Goal: Task Accomplishment & Management: Use online tool/utility

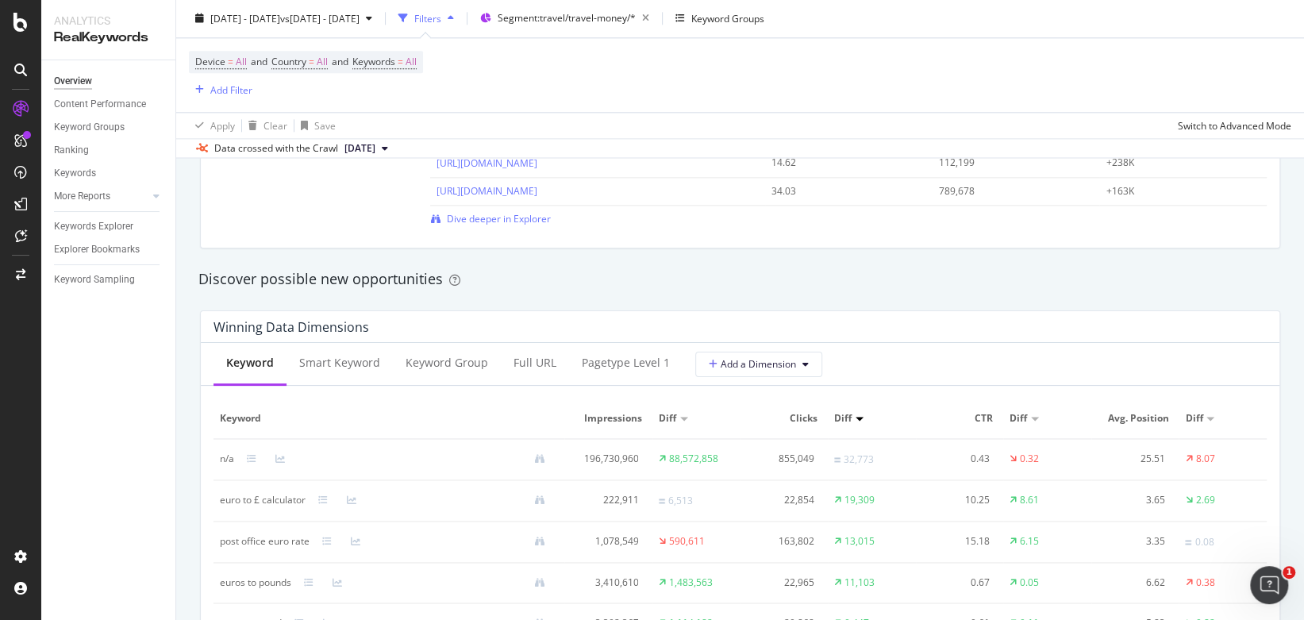
scroll to position [1284, 0]
click at [535, 368] on div "Full URL" at bounding box center [535, 364] width 43 height 16
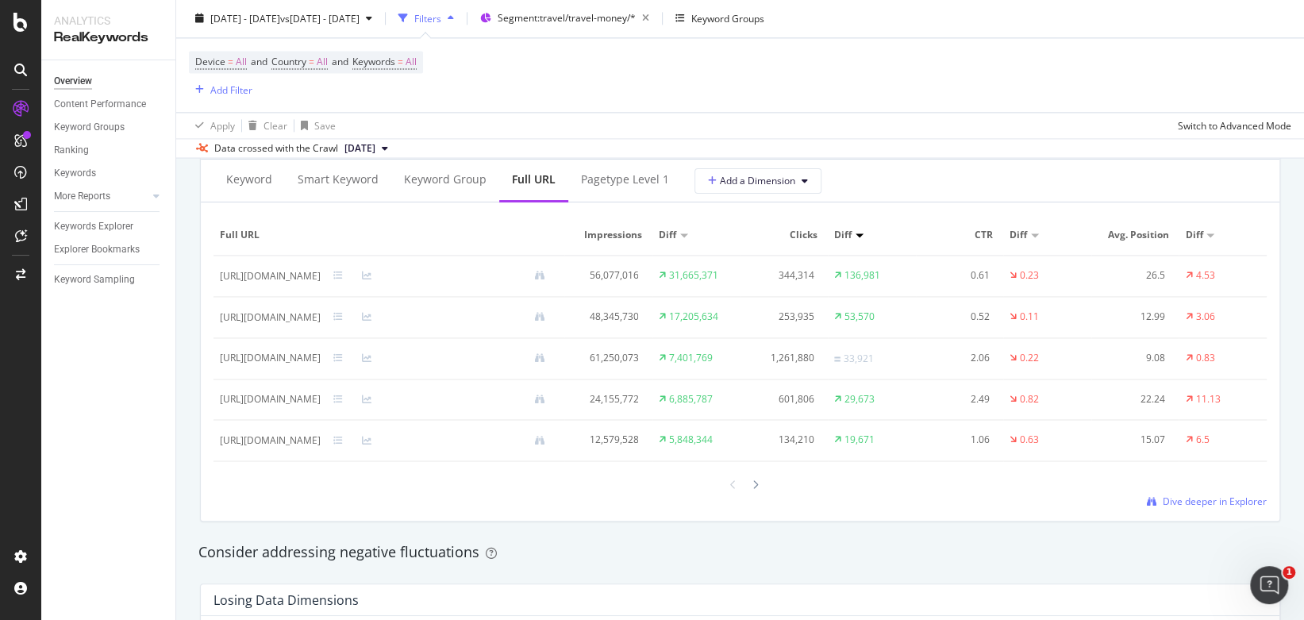
scroll to position [1465, 0]
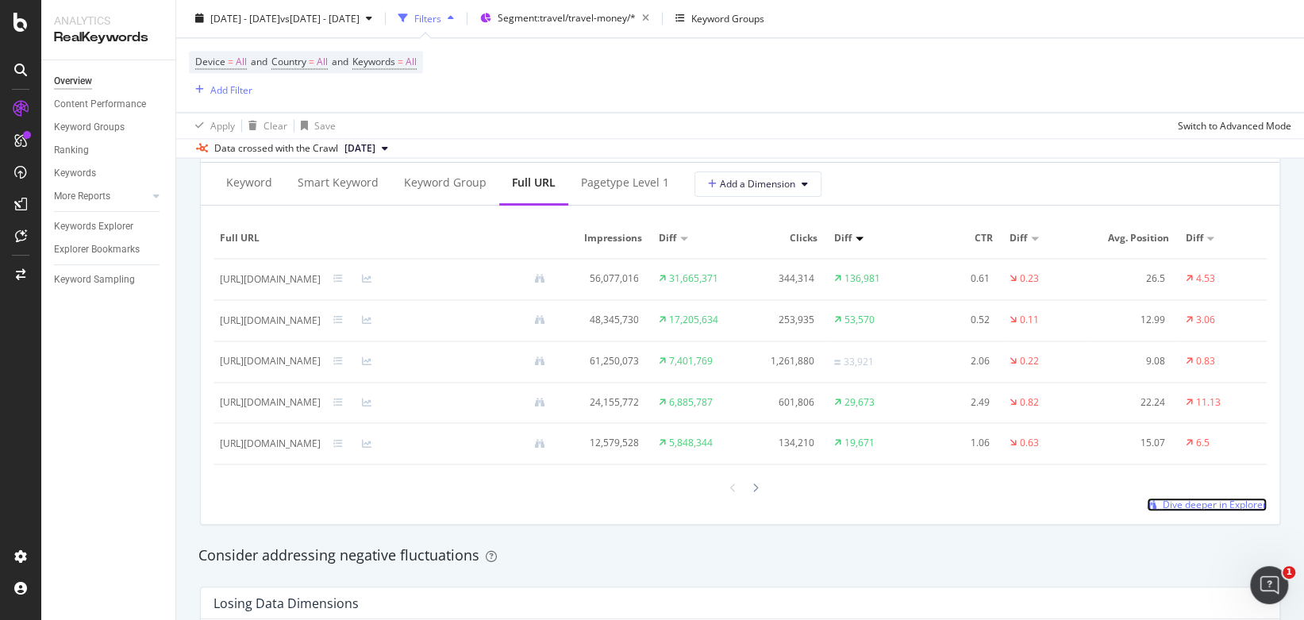
click at [1231, 505] on span "Dive deeper in Explorer" at bounding box center [1215, 504] width 104 height 13
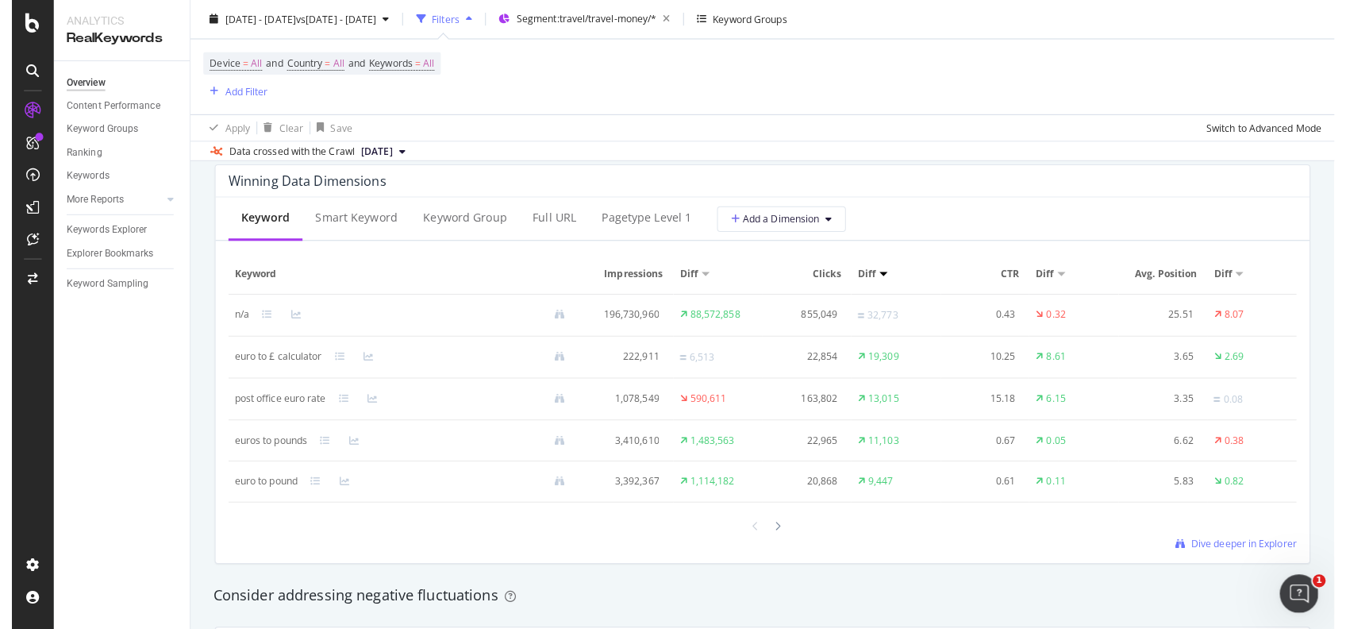
scroll to position [1433, 0]
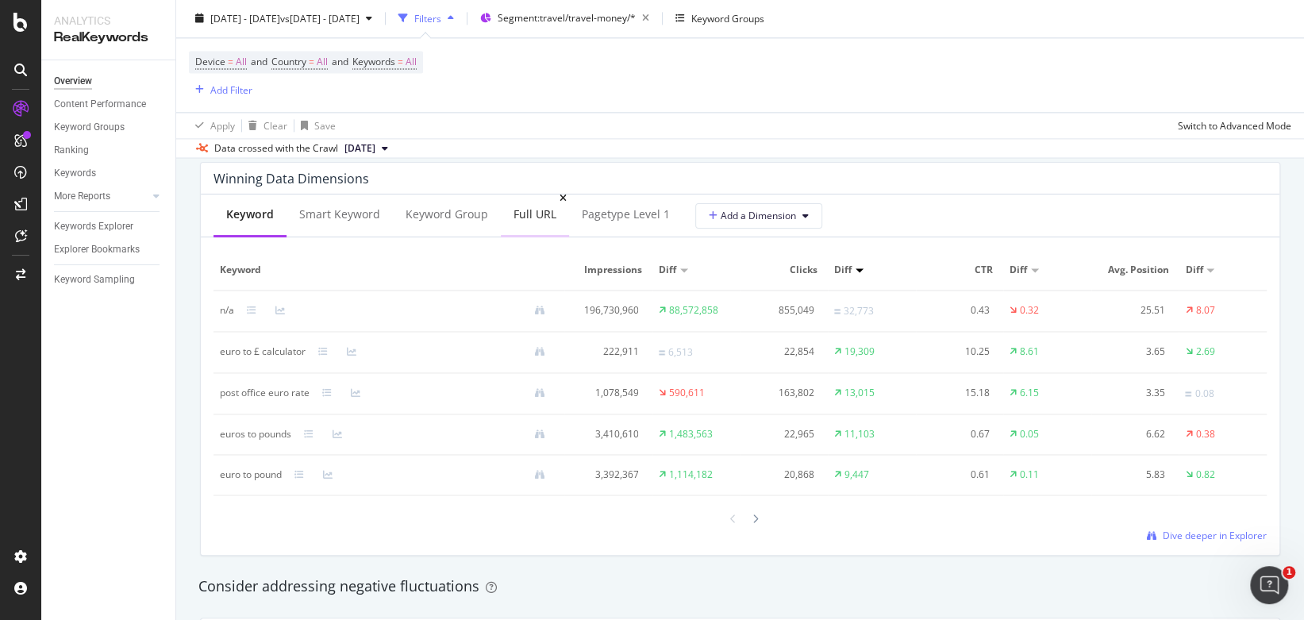
click at [533, 214] on div "Full URL" at bounding box center [535, 214] width 43 height 16
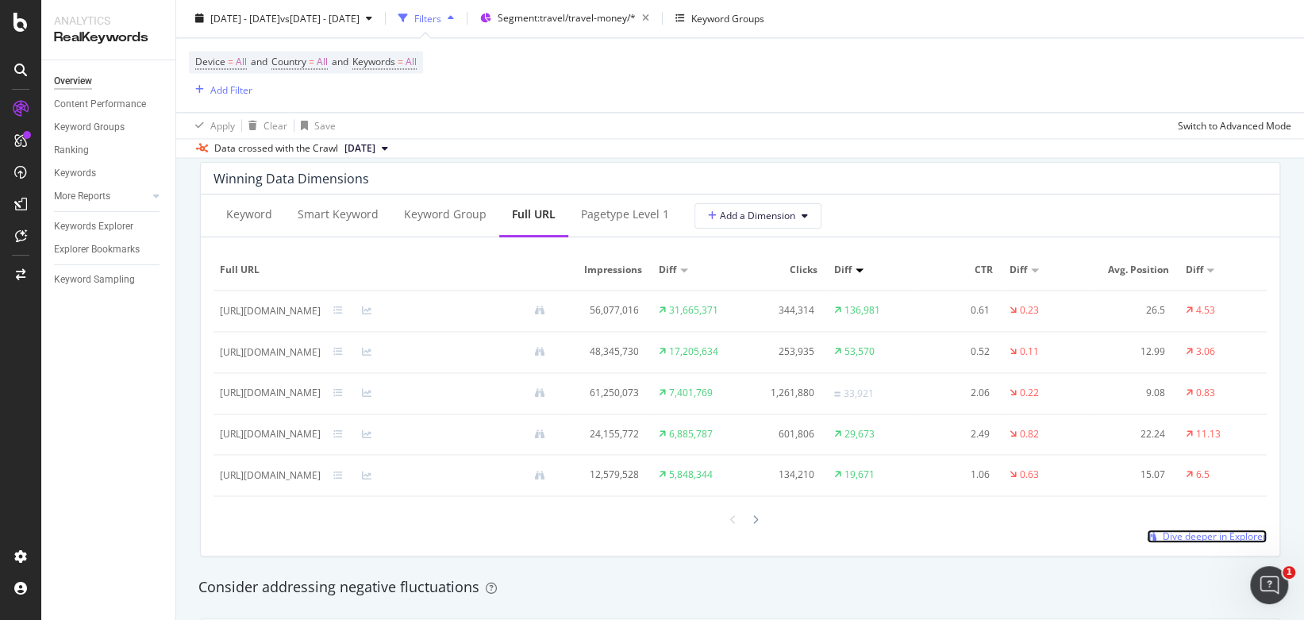
click at [1212, 532] on span "Dive deeper in Explorer" at bounding box center [1215, 536] width 104 height 13
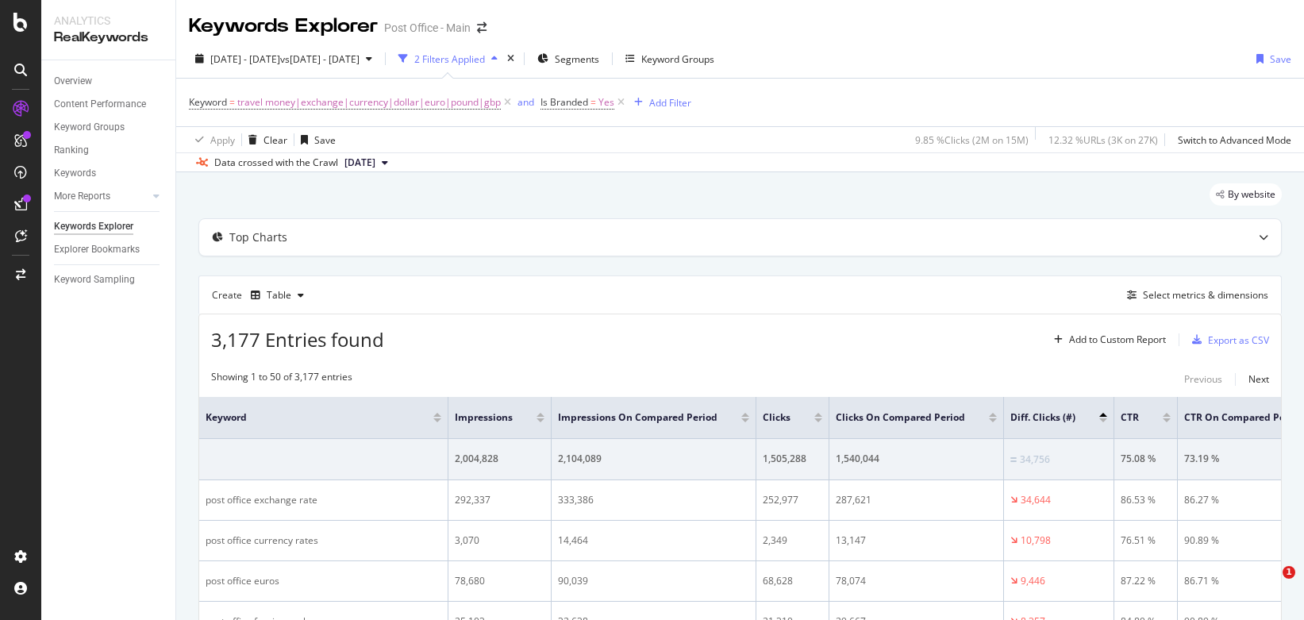
click at [576, 108] on span "Is Branded" at bounding box center [565, 101] width 48 height 13
click at [575, 140] on icon at bounding box center [577, 140] width 11 height 10
click at [592, 189] on div "No" at bounding box center [644, 193] width 170 height 21
click at [725, 184] on div "No Cancel Add filter Apply" at bounding box center [642, 153] width 200 height 79
click at [718, 172] on div "Apply" at bounding box center [717, 172] width 25 height 13
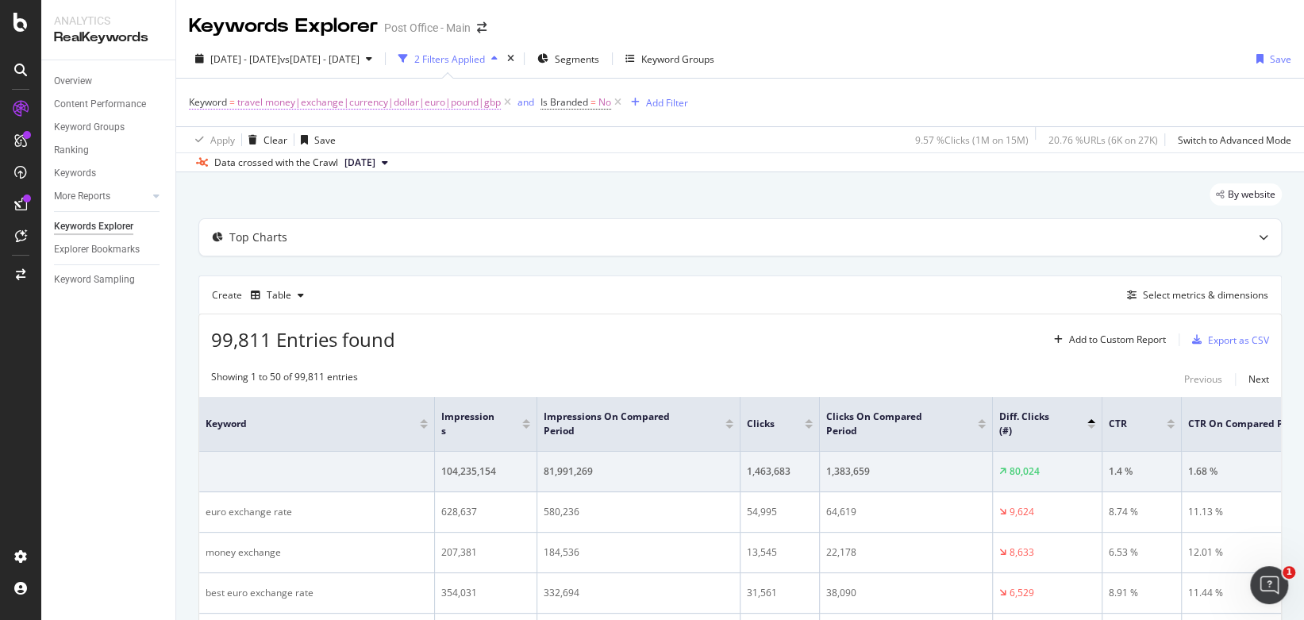
click at [448, 102] on span "travel money|exchange|currency|dollar|euro|pound|gbp" at bounding box center [369, 102] width 264 height 22
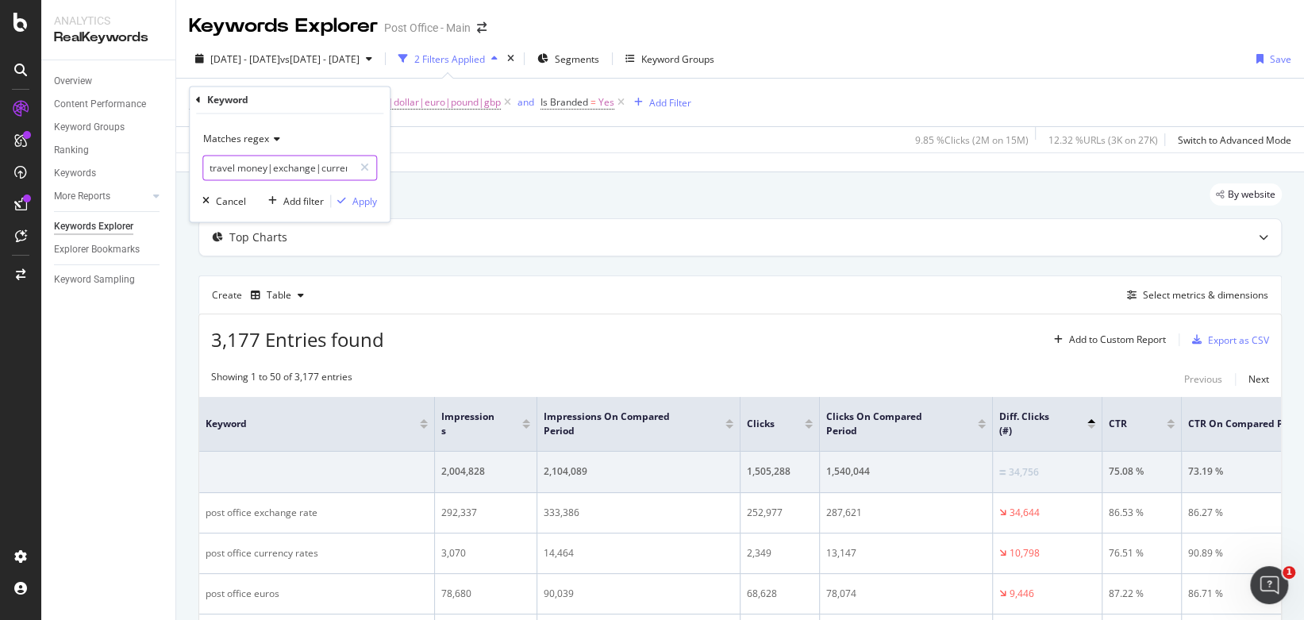
click at [207, 162] on input "travel money|exchange|currency|dollar|euro|pound|gbp" at bounding box center [278, 168] width 150 height 25
type input "money card|travel money|exchange|currency|dollar|euro|pound|gbp"
click at [364, 200] on div "Apply" at bounding box center [364, 201] width 25 height 13
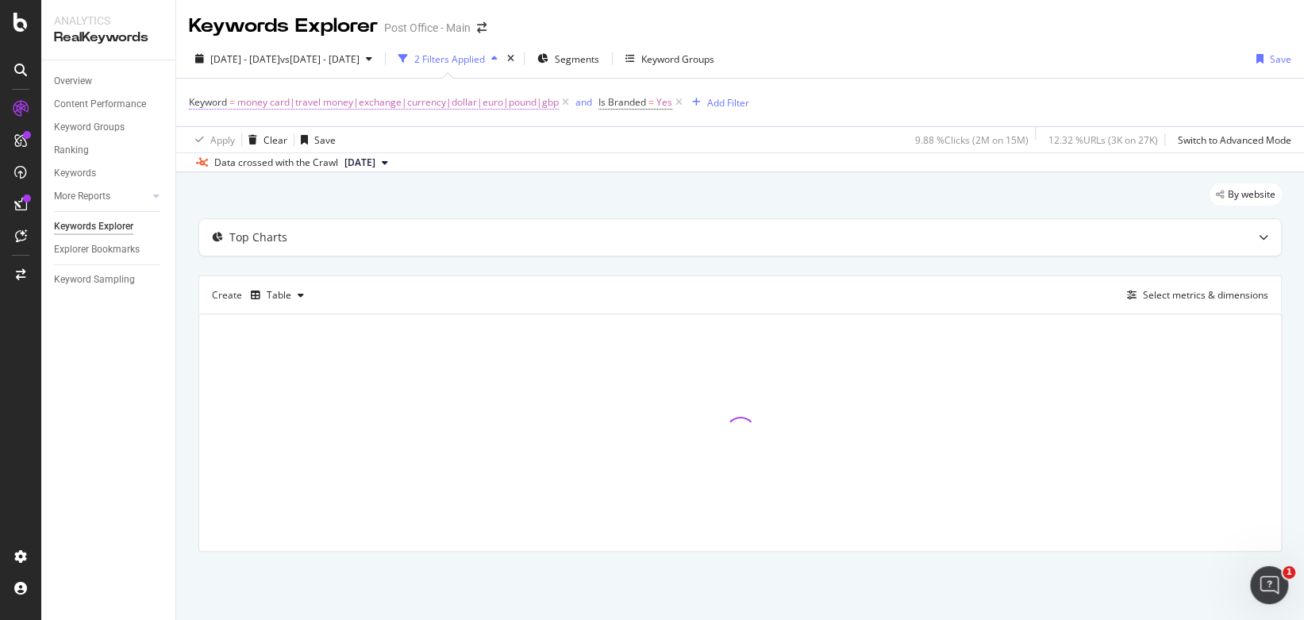
click at [457, 104] on span "money card|travel money|exchange|currency|dollar|euro|pound|gbp" at bounding box center [398, 102] width 322 height 22
click at [212, 166] on input "money card|travel money|exchange|currency|dollar|euro|pound|gbp" at bounding box center [278, 168] width 150 height 25
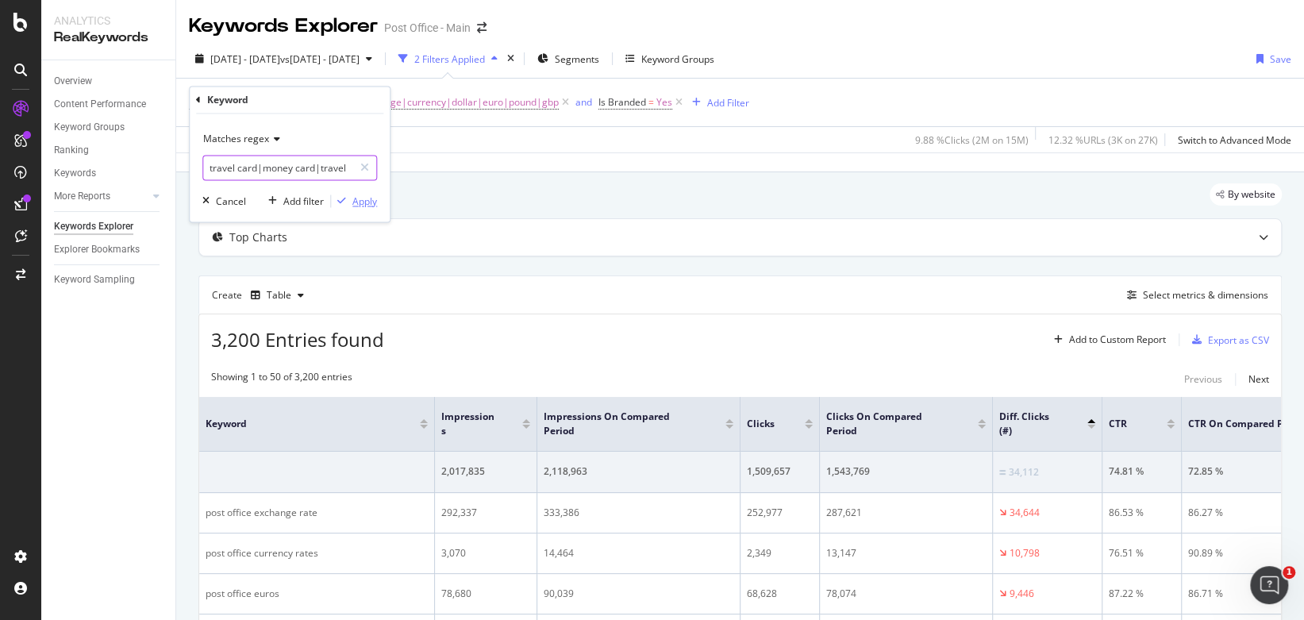
type input "travel card|money card|travel money|exchange|currency|dollar|euro|pound|gbp"
click at [368, 204] on div "Apply" at bounding box center [364, 201] width 25 height 13
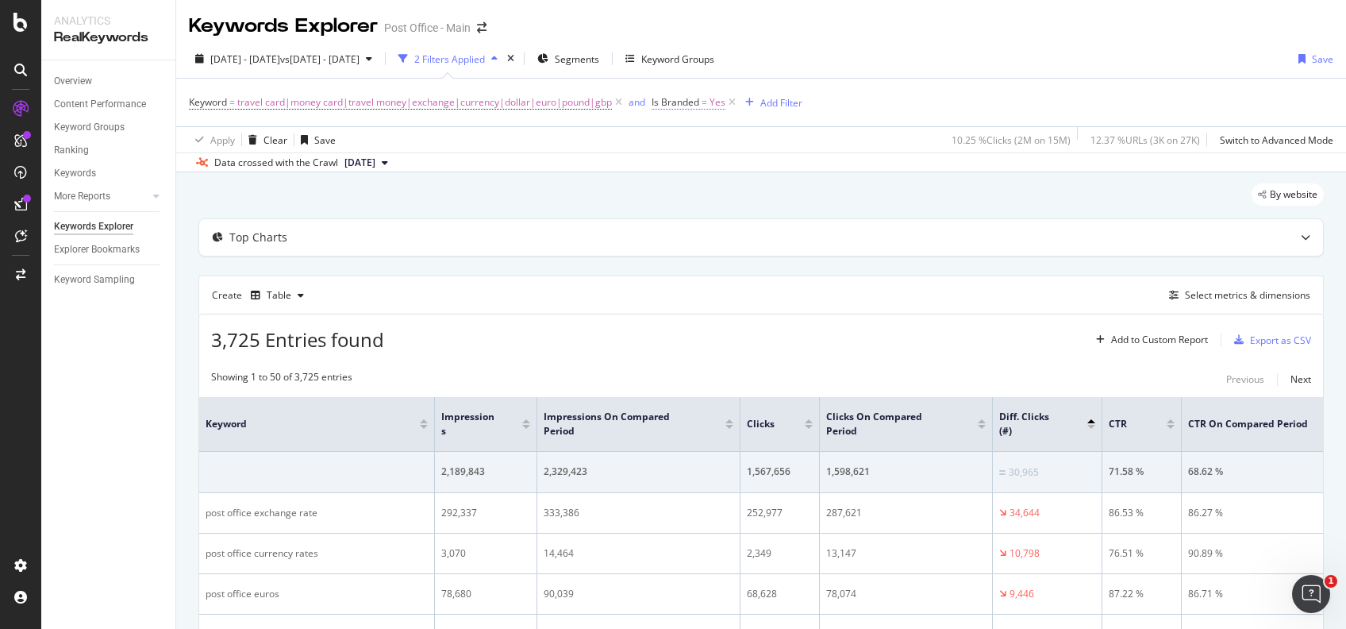
click at [703, 103] on span "=" at bounding box center [705, 101] width 6 height 13
click at [680, 140] on span "Yes" at bounding box center [673, 139] width 16 height 13
click at [686, 196] on div "No" at bounding box center [753, 193] width 170 height 21
click at [826, 178] on div "Apply" at bounding box center [827, 172] width 25 height 13
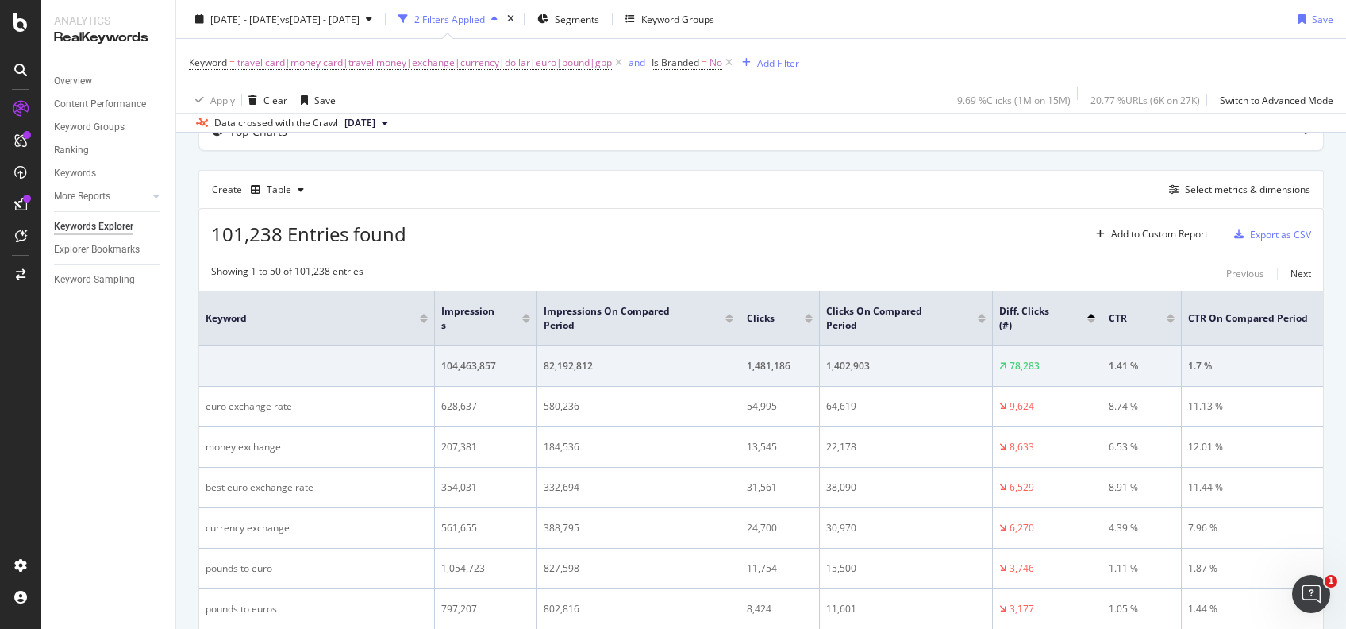
scroll to position [91, 0]
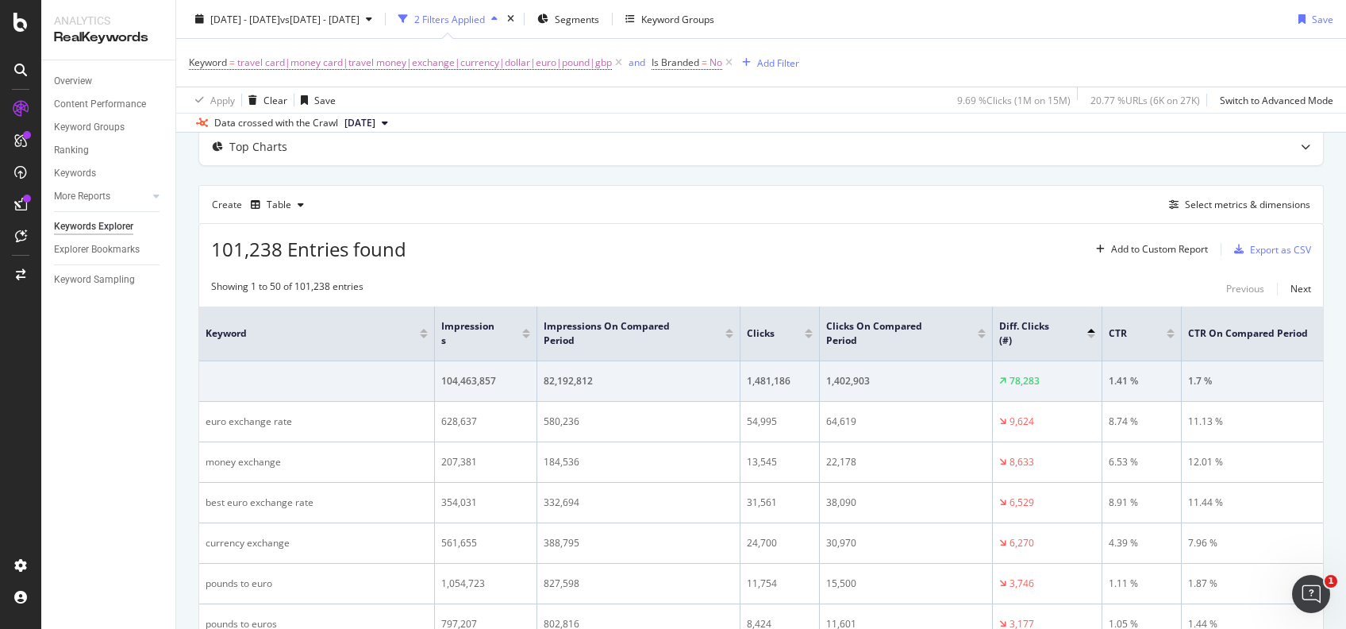
click at [527, 334] on div at bounding box center [526, 336] width 8 height 4
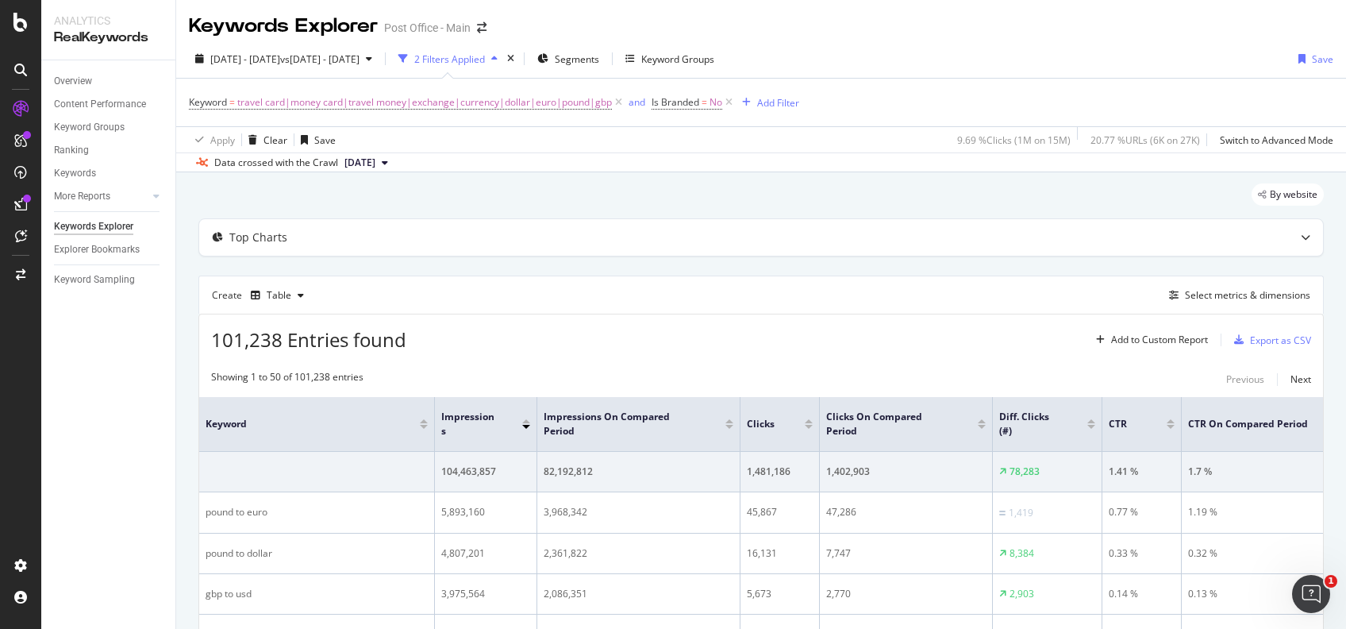
click at [807, 425] on div at bounding box center [809, 427] width 8 height 4
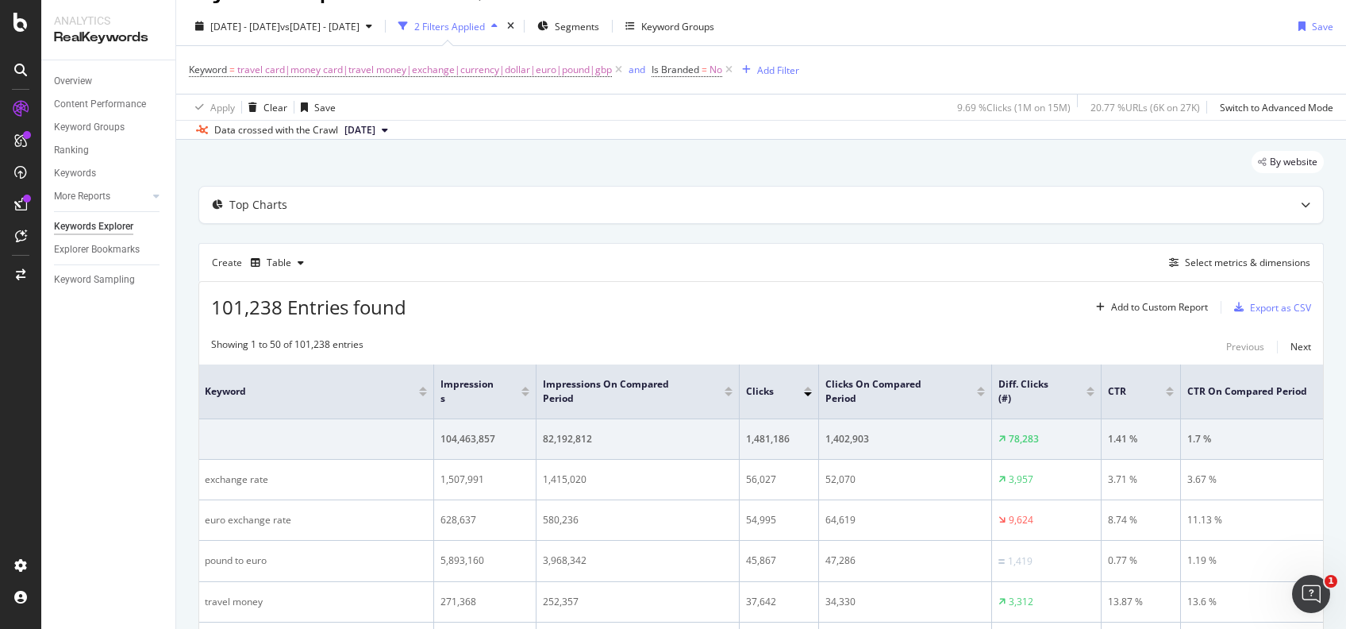
scroll to position [1, 0]
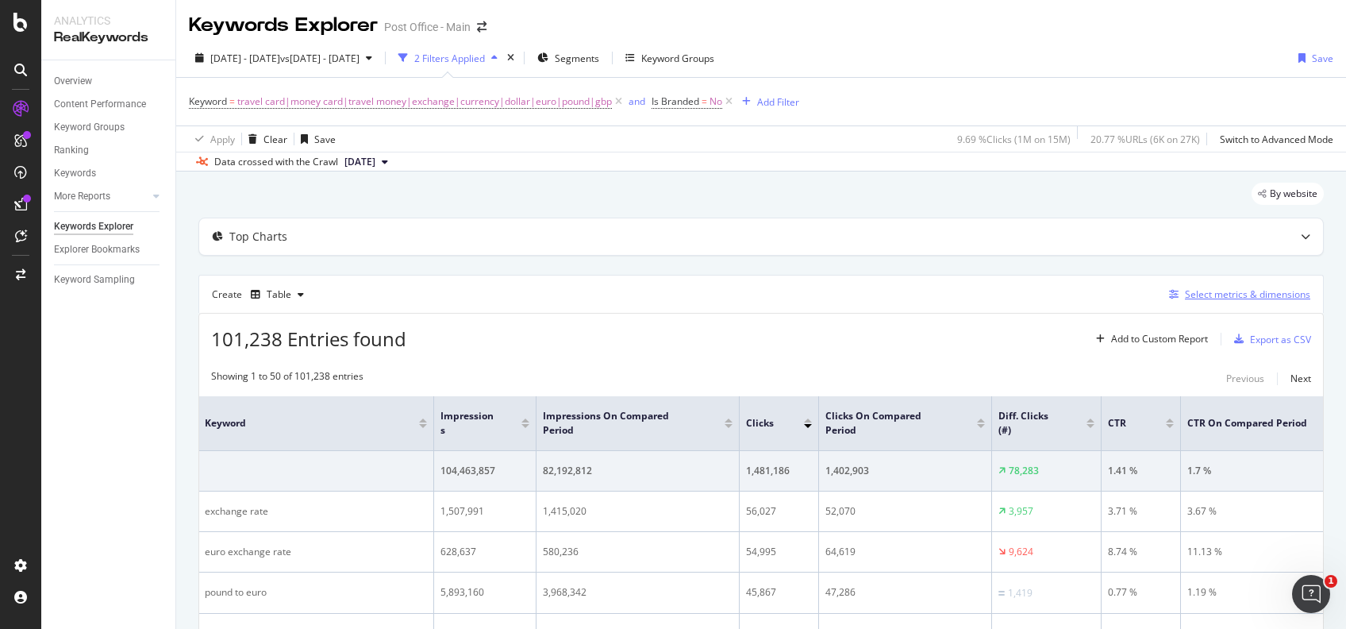
click at [1227, 291] on div "Select metrics & dimensions" at bounding box center [1247, 293] width 125 height 13
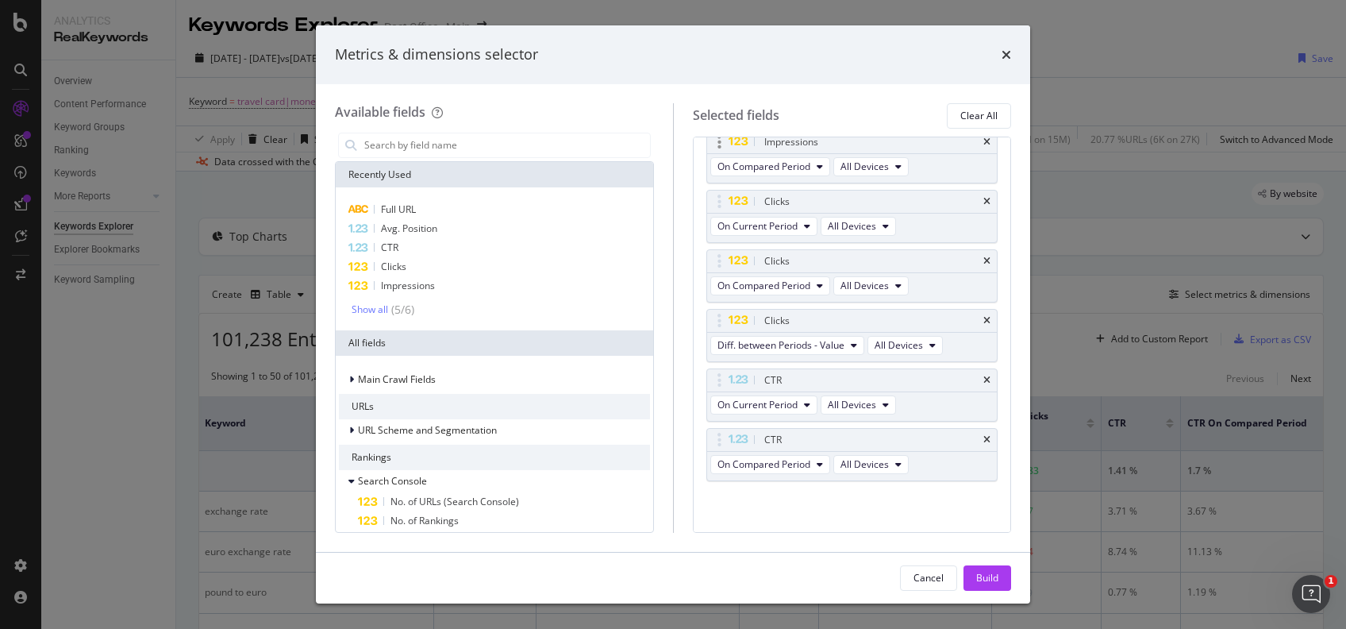
scroll to position [187, 0]
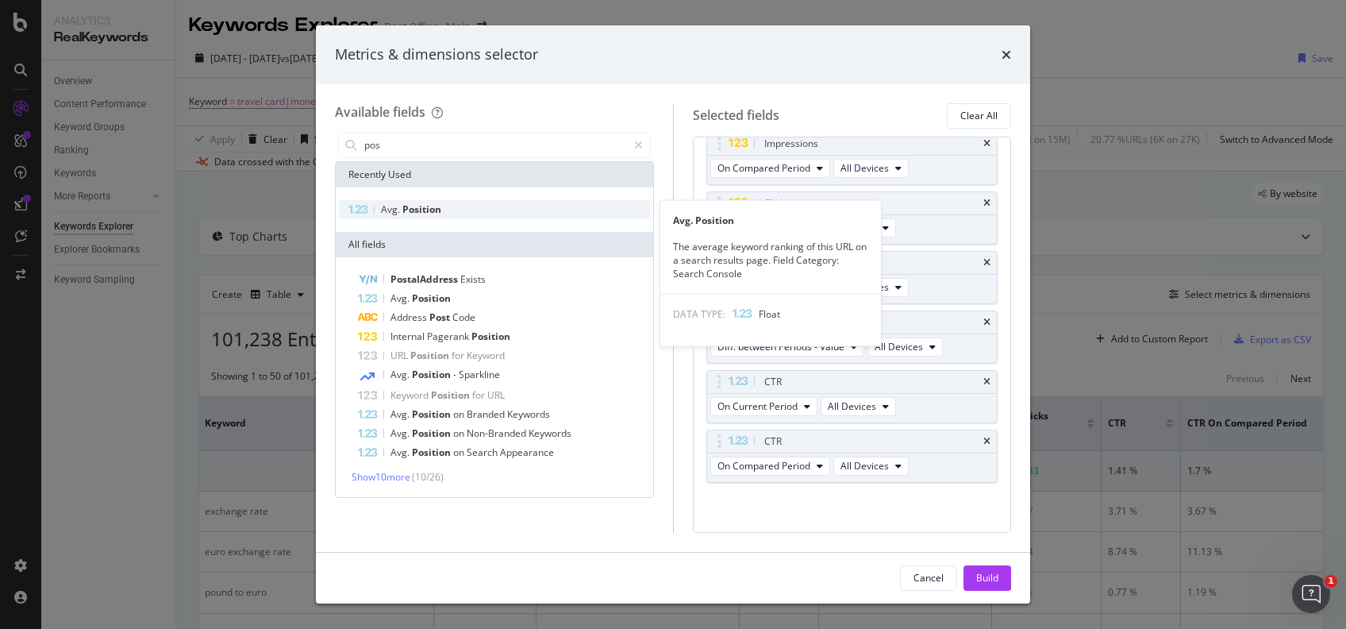
type input "pos"
click at [484, 208] on div "Avg. Position" at bounding box center [494, 209] width 311 height 19
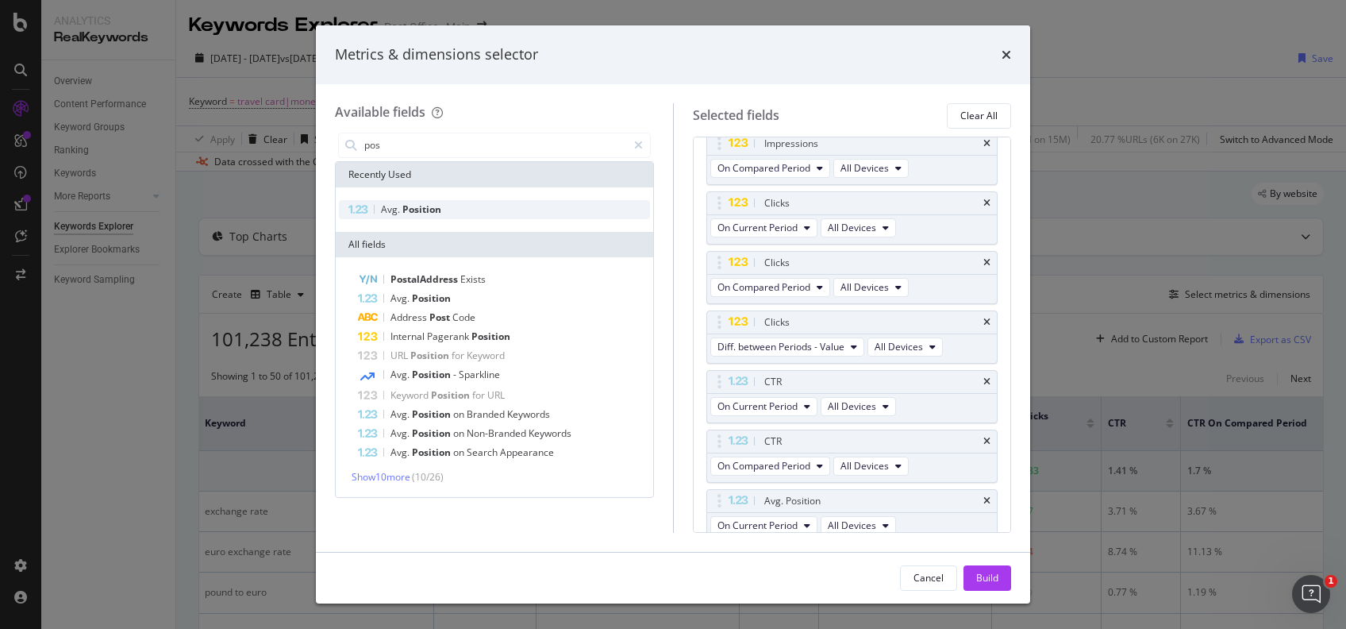
scroll to position [195, 0]
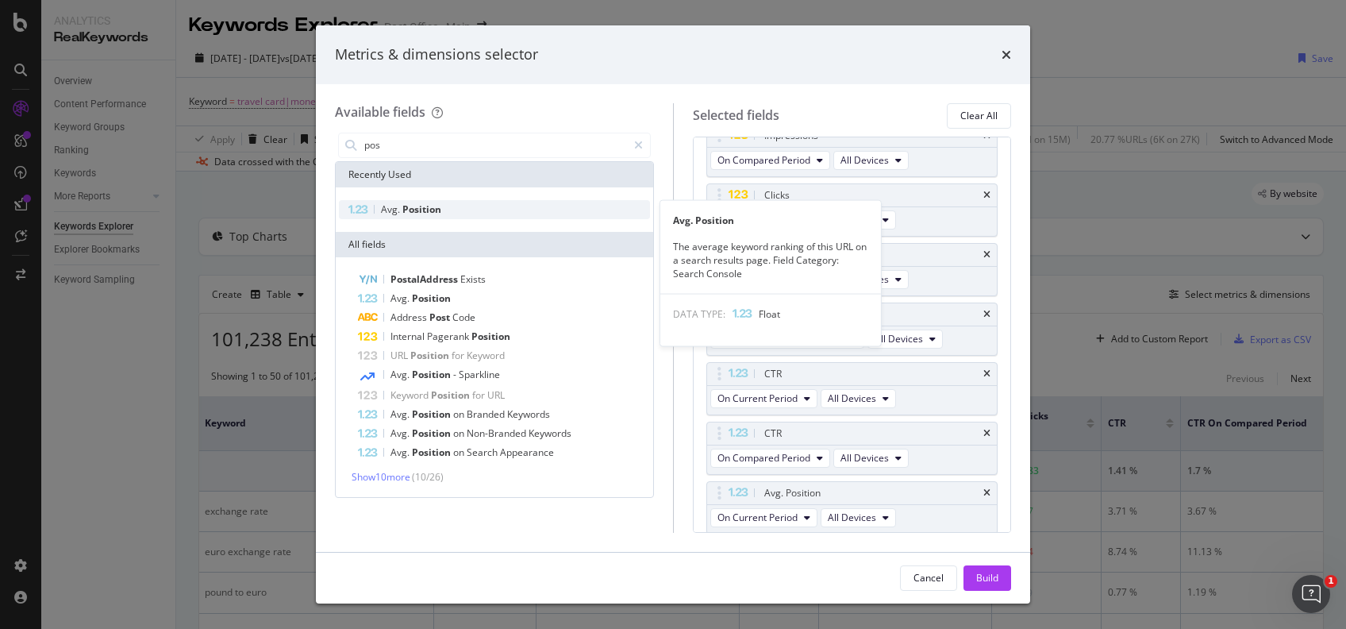
click at [495, 206] on div "Avg. Position" at bounding box center [494, 209] width 311 height 19
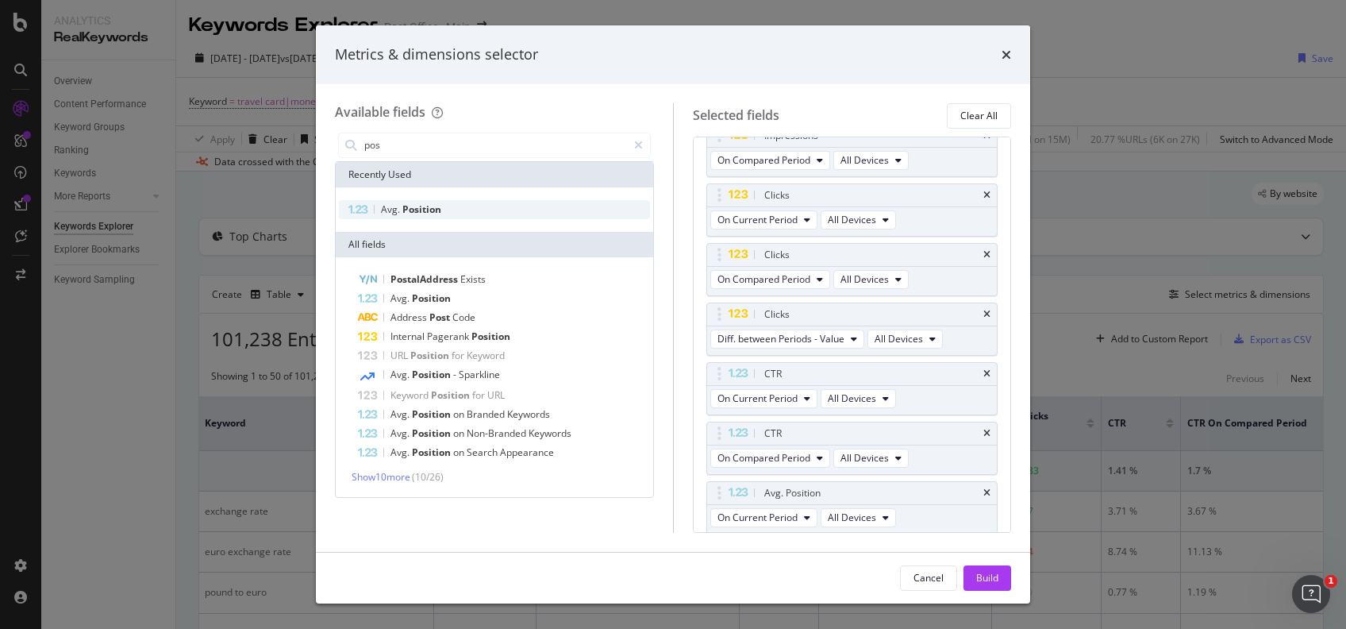
scroll to position [254, 0]
click at [808, 514] on span "On Compared Period" at bounding box center [764, 516] width 93 height 13
click at [808, 577] on div "Cancel Build" at bounding box center [673, 577] width 676 height 25
click at [973, 581] on button "Build" at bounding box center [988, 577] width 48 height 25
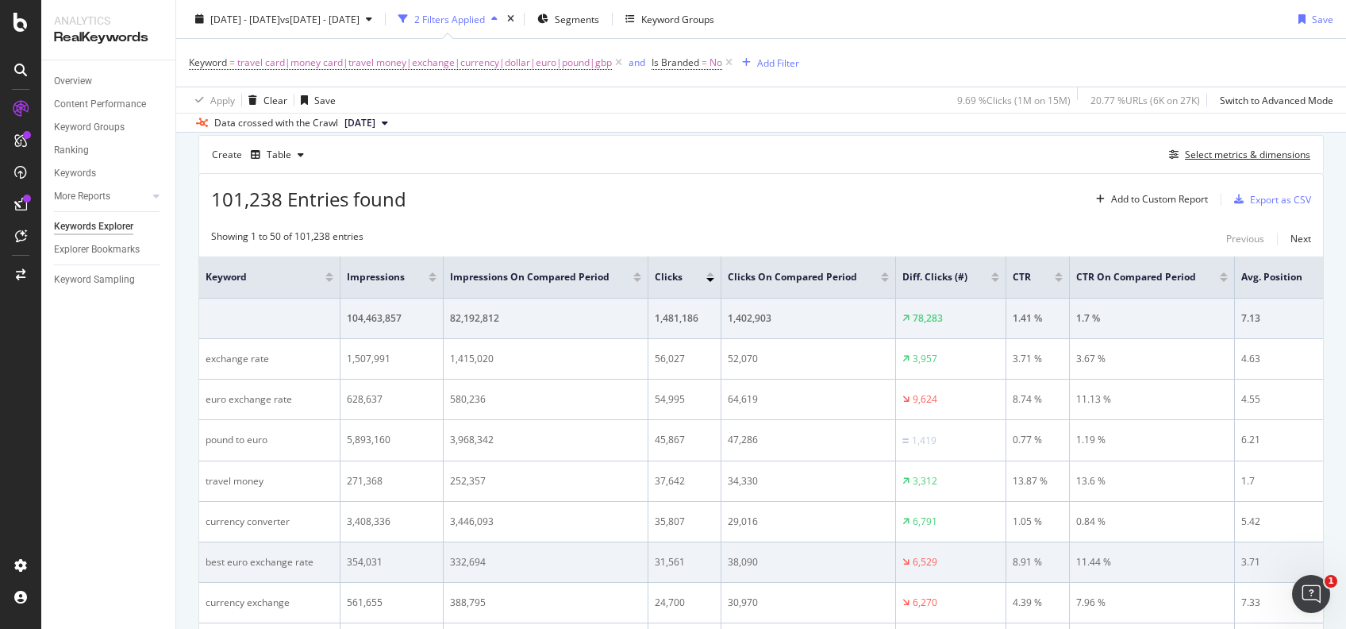
scroll to position [141, 0]
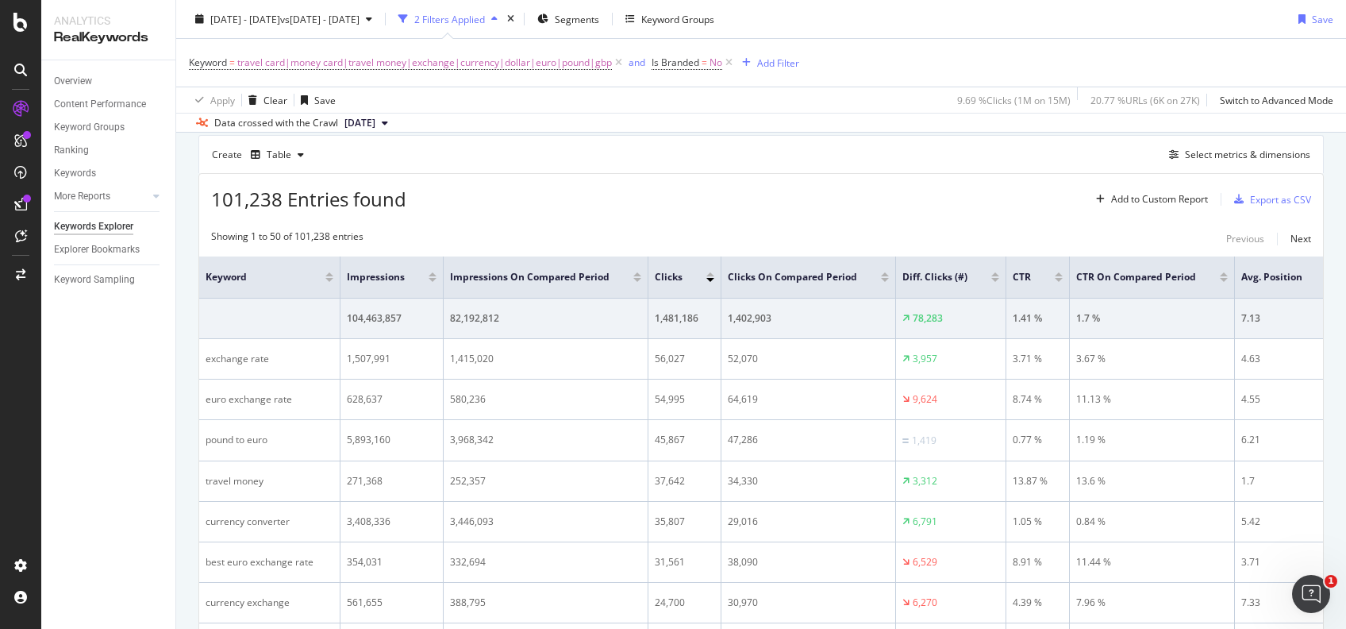
click at [992, 279] on div at bounding box center [996, 280] width 8 height 4
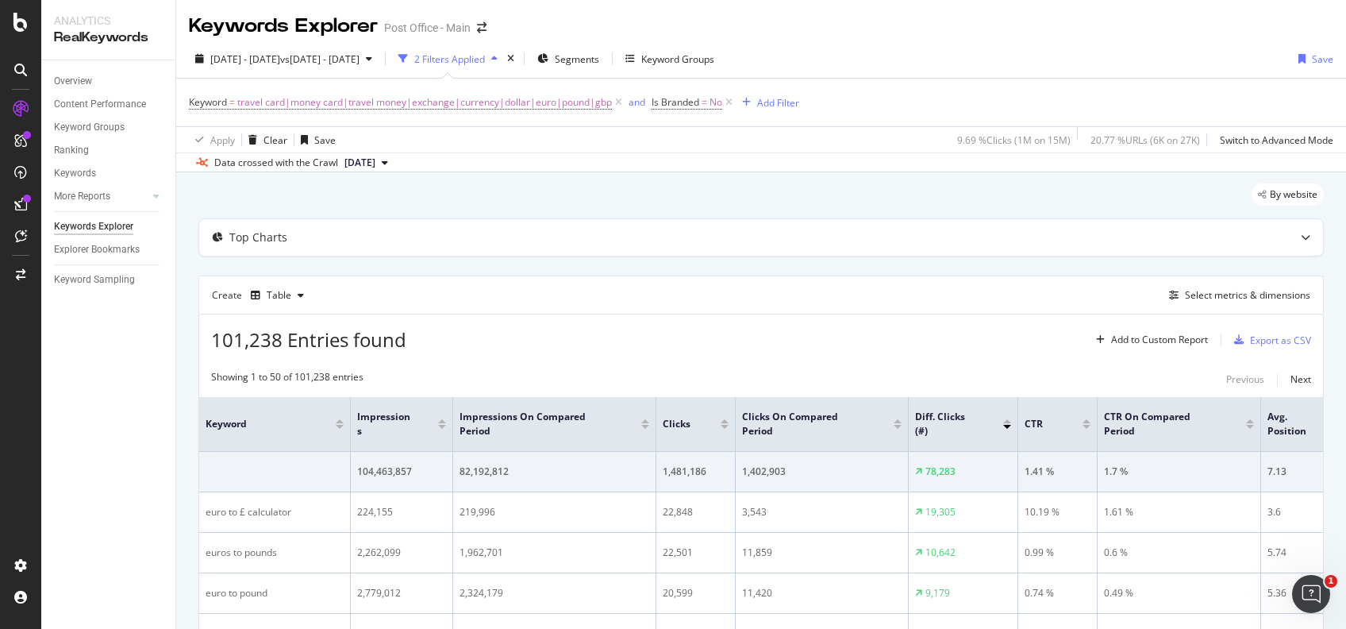
click at [1008, 425] on div at bounding box center [1007, 427] width 8 height 4
click at [1010, 419] on div at bounding box center [1007, 421] width 8 height 4
click at [1292, 341] on div "Export as CSV" at bounding box center [1280, 339] width 61 height 13
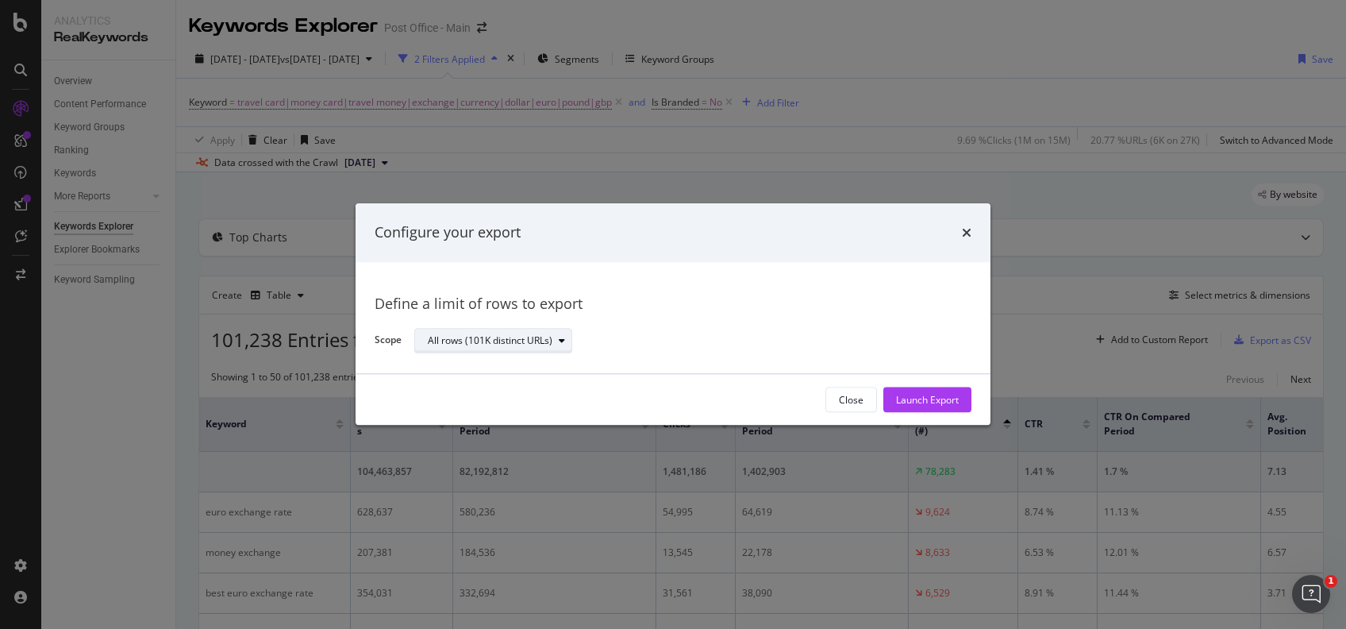
click at [553, 344] on div "modal" at bounding box center [562, 341] width 19 height 10
click at [533, 390] on div "Define a limit" at bounding box center [502, 393] width 160 height 20
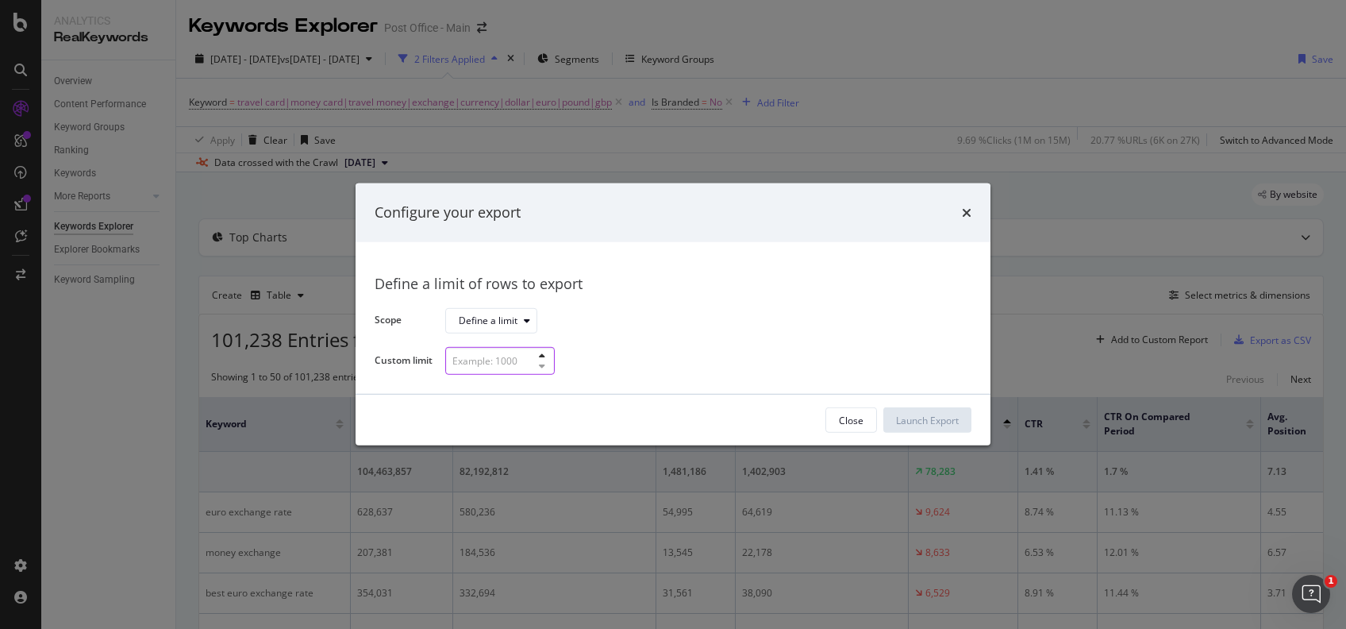
drag, startPoint x: 513, startPoint y: 353, endPoint x: 470, endPoint y: 351, distance: 42.9
click at [470, 351] on input "modal" at bounding box center [500, 361] width 110 height 28
type input "2000"
click at [933, 419] on div "Launch Export" at bounding box center [927, 420] width 63 height 13
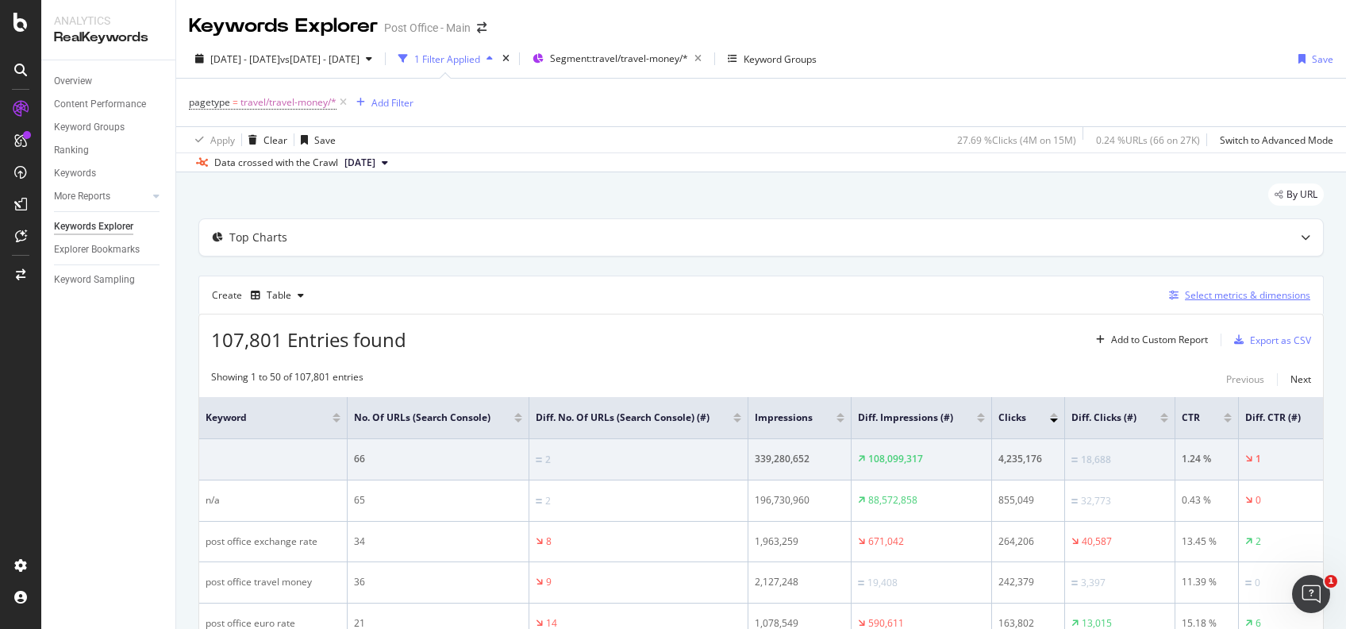
click at [1188, 291] on div "Select metrics & dimensions" at bounding box center [1247, 294] width 125 height 13
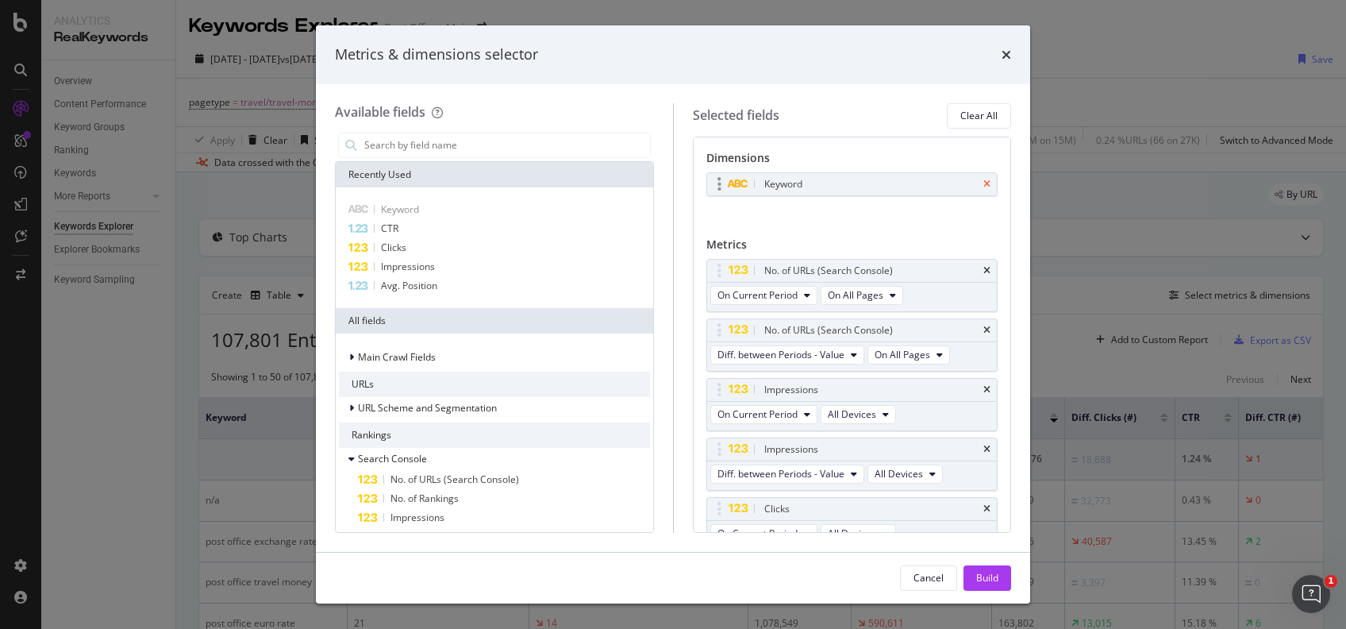
click at [984, 188] on icon "times" at bounding box center [987, 184] width 7 height 10
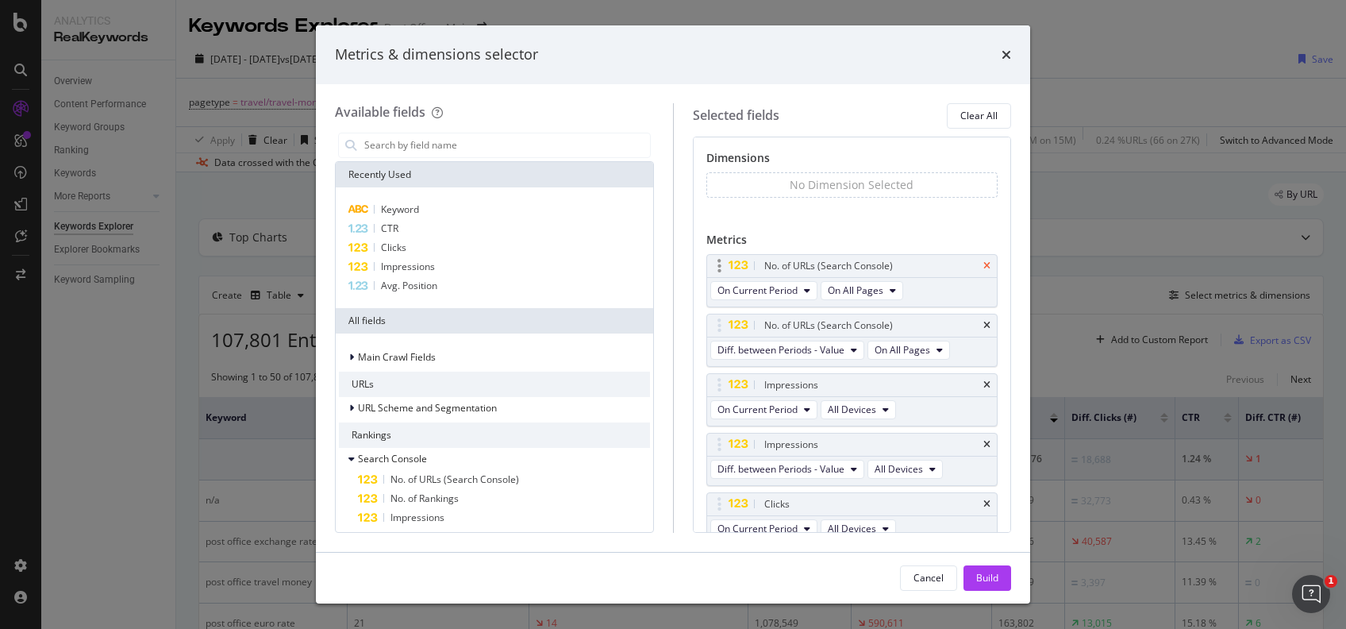
click at [984, 264] on icon "times" at bounding box center [987, 266] width 7 height 10
click at [445, 143] on input "modal" at bounding box center [506, 145] width 287 height 24
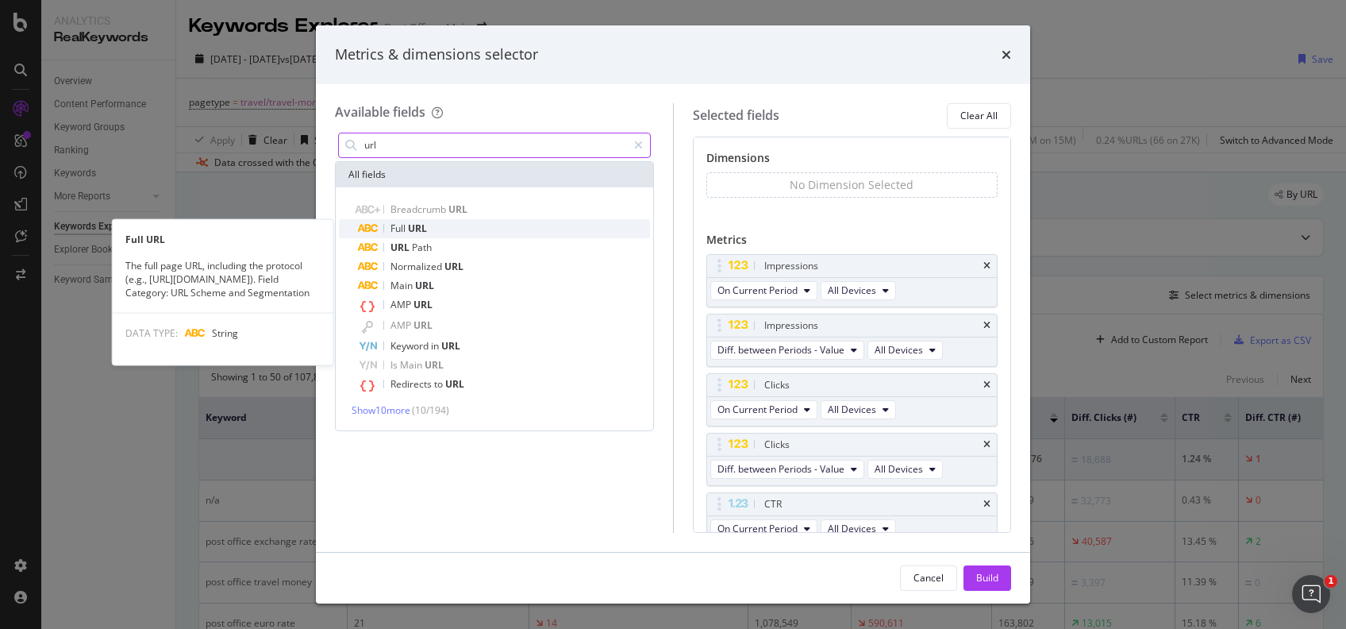
type input "url"
click at [453, 229] on div "Full URL" at bounding box center [504, 228] width 292 height 19
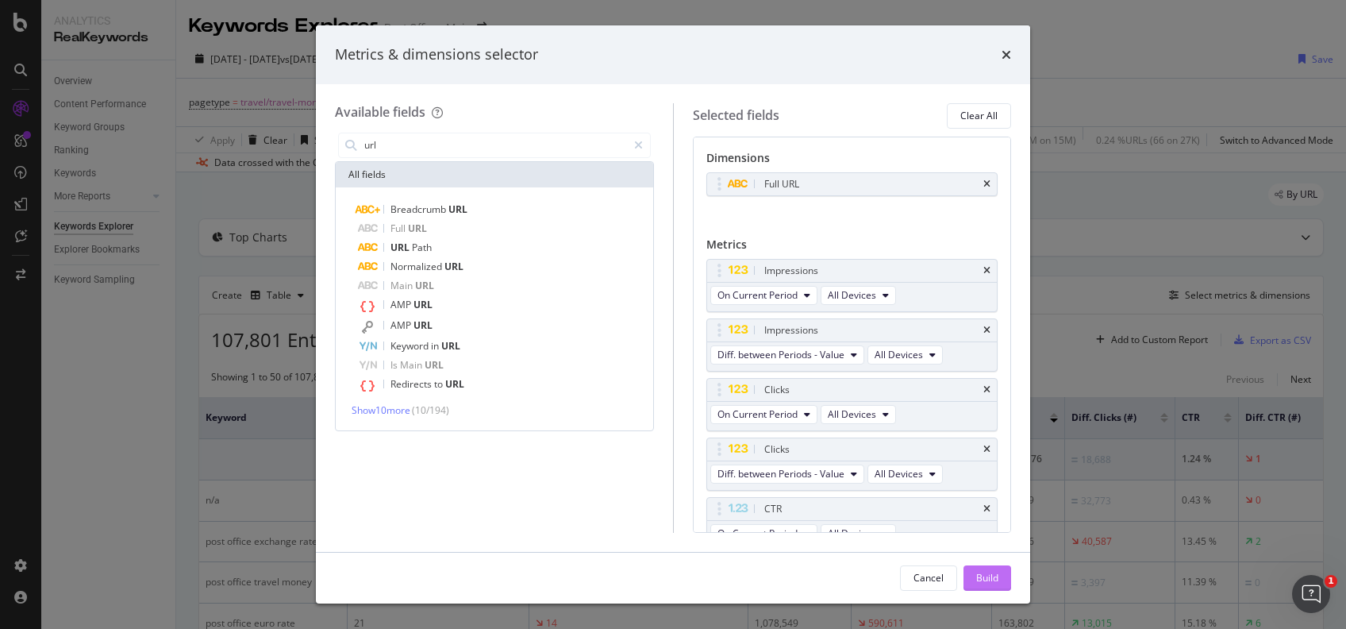
click at [993, 573] on div "Build" at bounding box center [987, 577] width 22 height 13
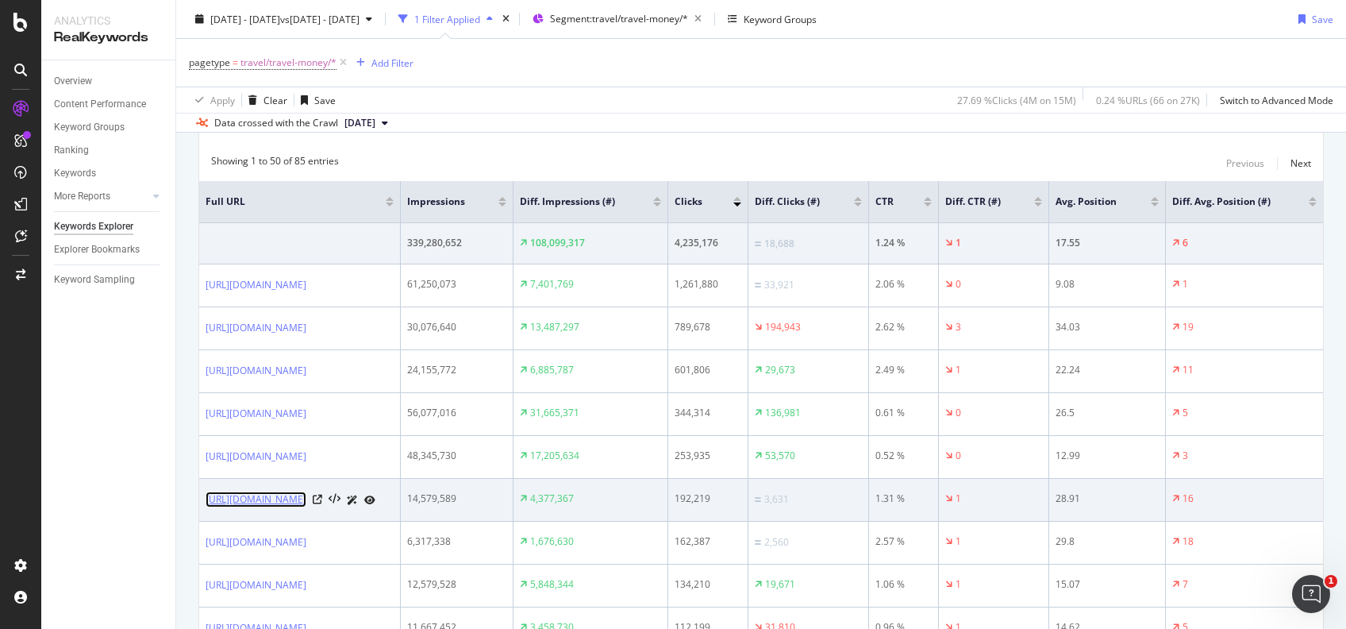
scroll to position [0, 117]
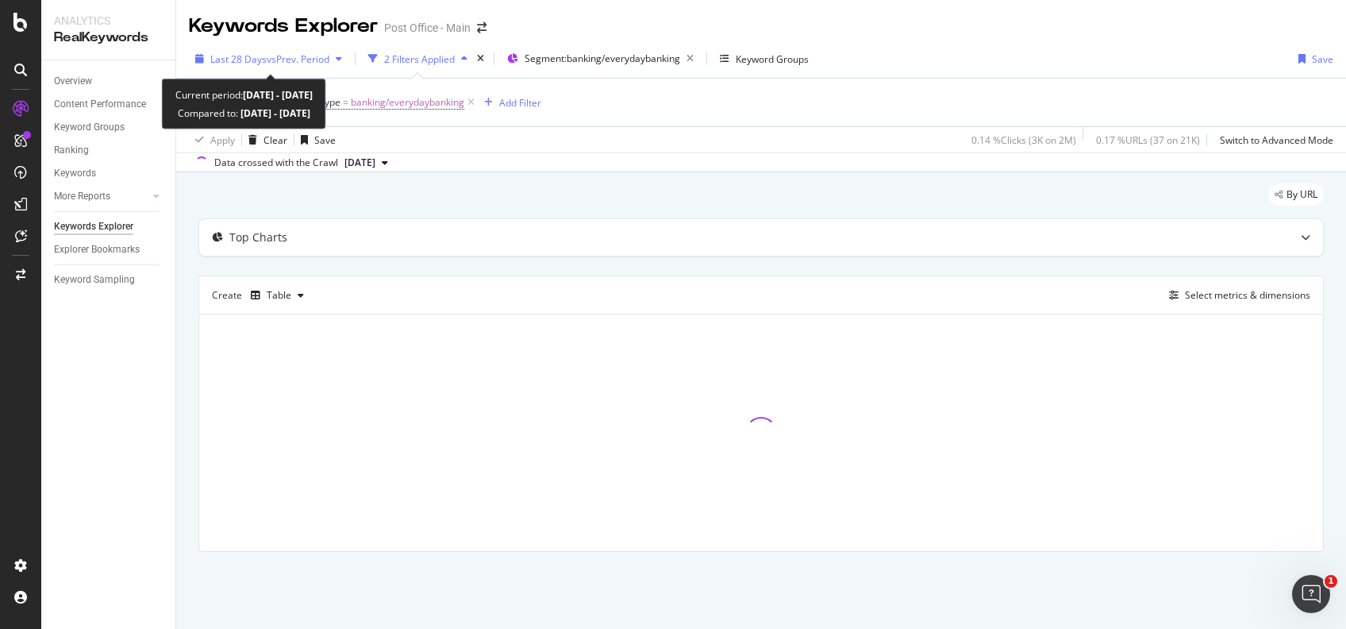
click at [319, 50] on div "Last 28 Days vs Prev. Period" at bounding box center [269, 59] width 160 height 24
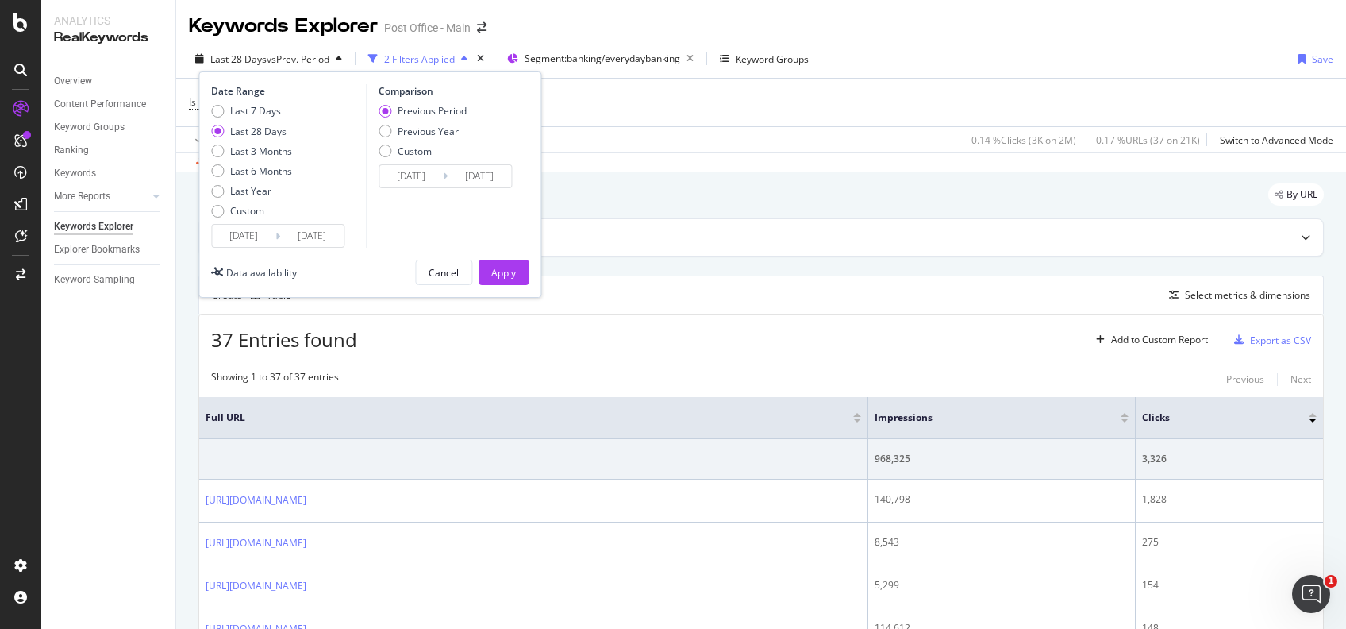
click at [313, 222] on div "Last 7 Days Last 28 Days Last 3 Months Last 6 Months Last Year Custom" at bounding box center [286, 164] width 151 height 120
click at [321, 236] on input "2025/09/24" at bounding box center [312, 236] width 64 height 22
